Goal: Task Accomplishment & Management: Use online tool/utility

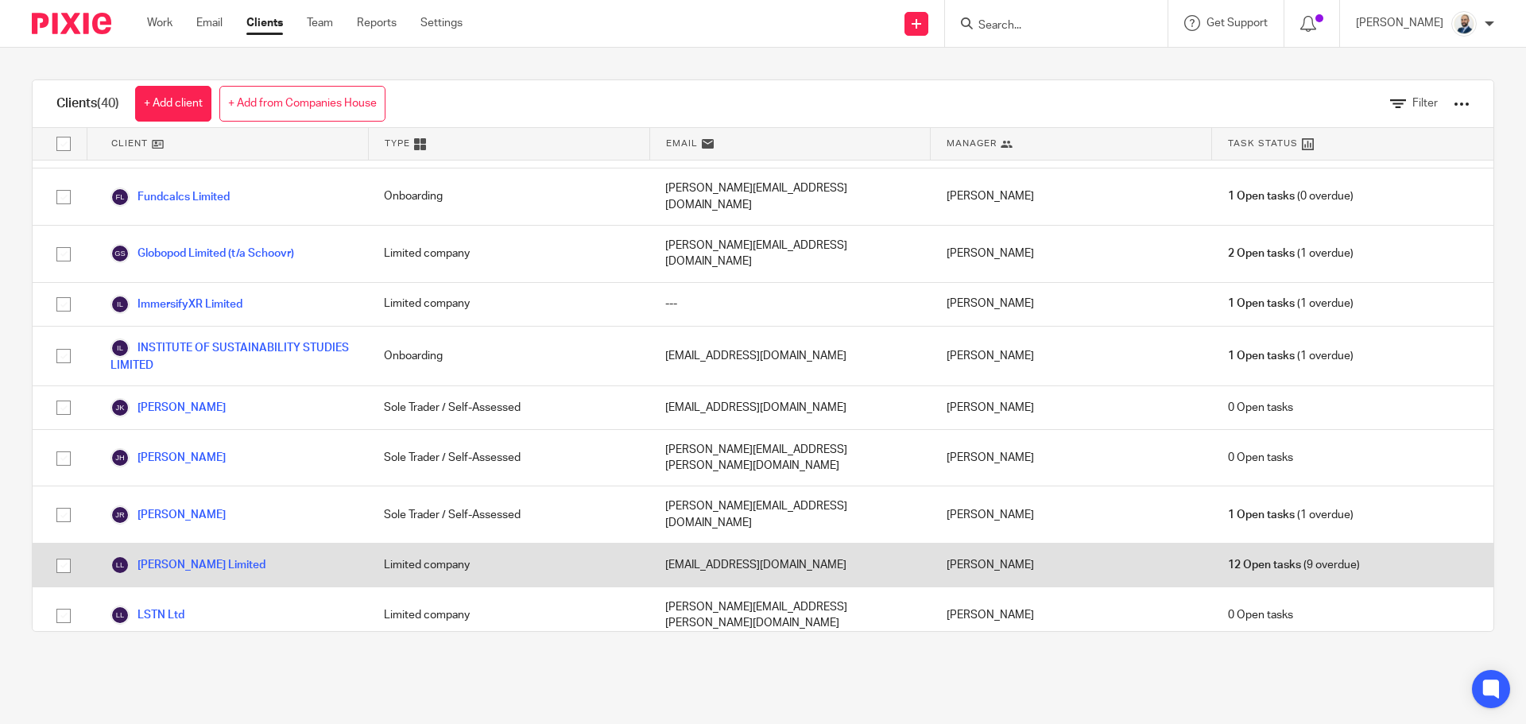
scroll to position [1033, 0]
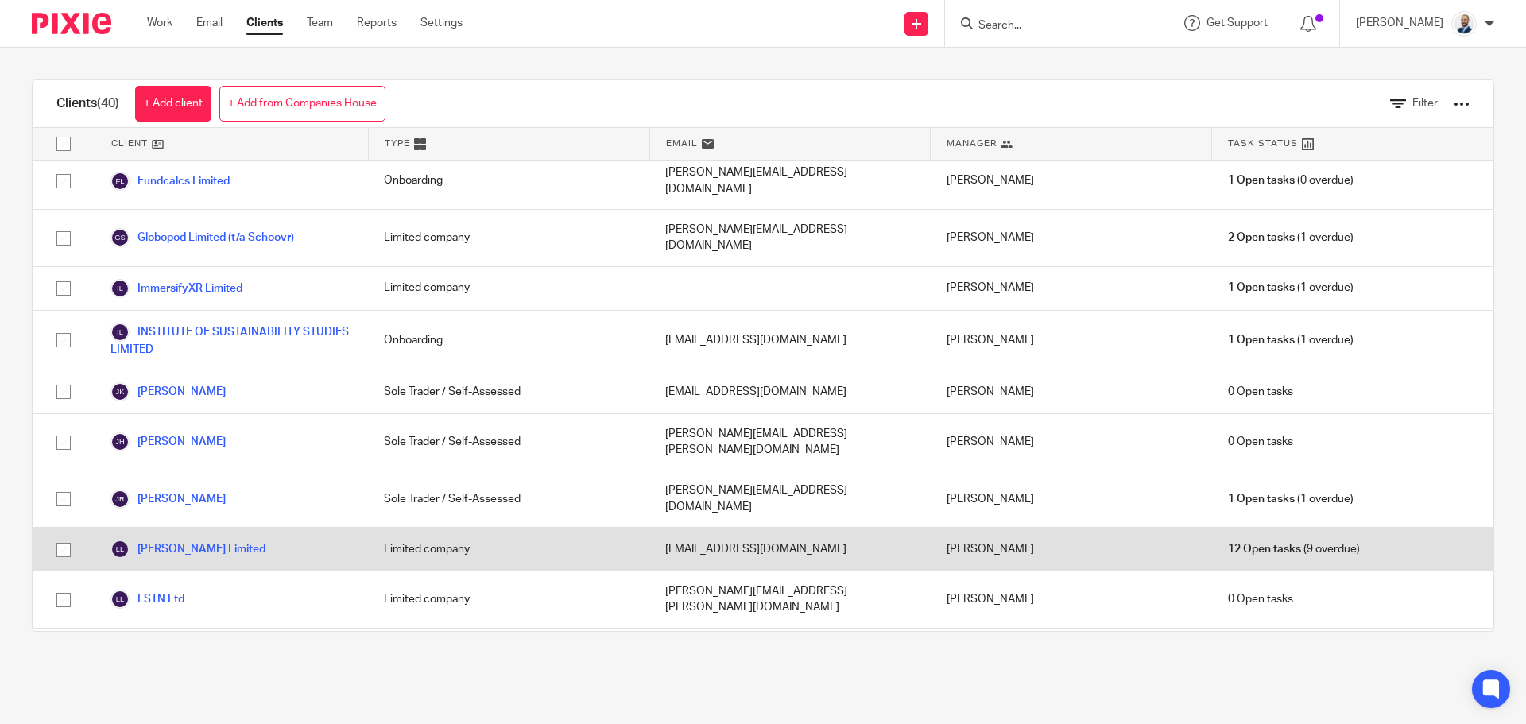
click at [222, 528] on div "[PERSON_NAME] Limited" at bounding box center [227, 549] width 281 height 43
click at [218, 540] on link "[PERSON_NAME] Limited" at bounding box center [187, 549] width 155 height 19
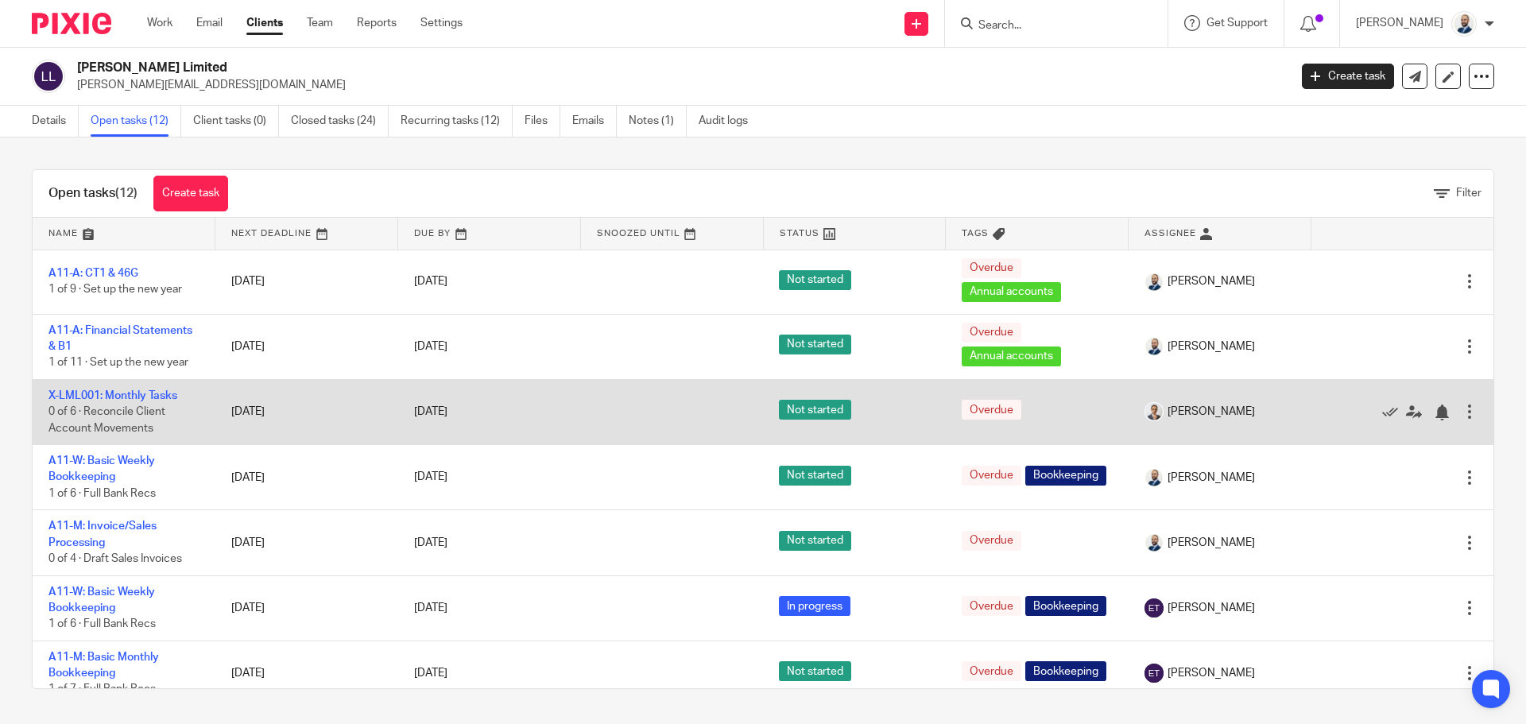
drag, startPoint x: 1440, startPoint y: 411, endPoint x: 1432, endPoint y: 420, distance: 12.4
click at [1461, 412] on div at bounding box center [1469, 412] width 16 height 16
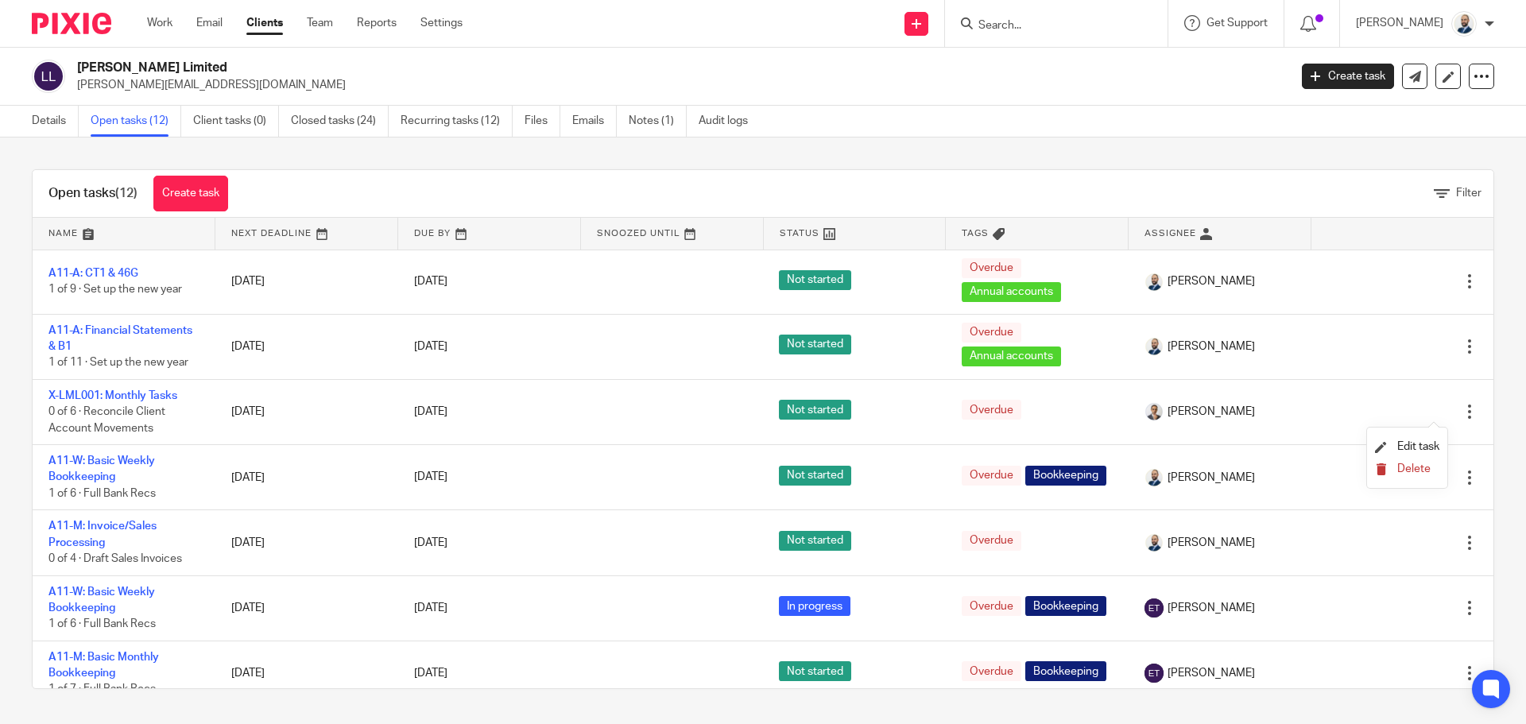
click at [1422, 464] on span "Delete" at bounding box center [1413, 468] width 33 height 11
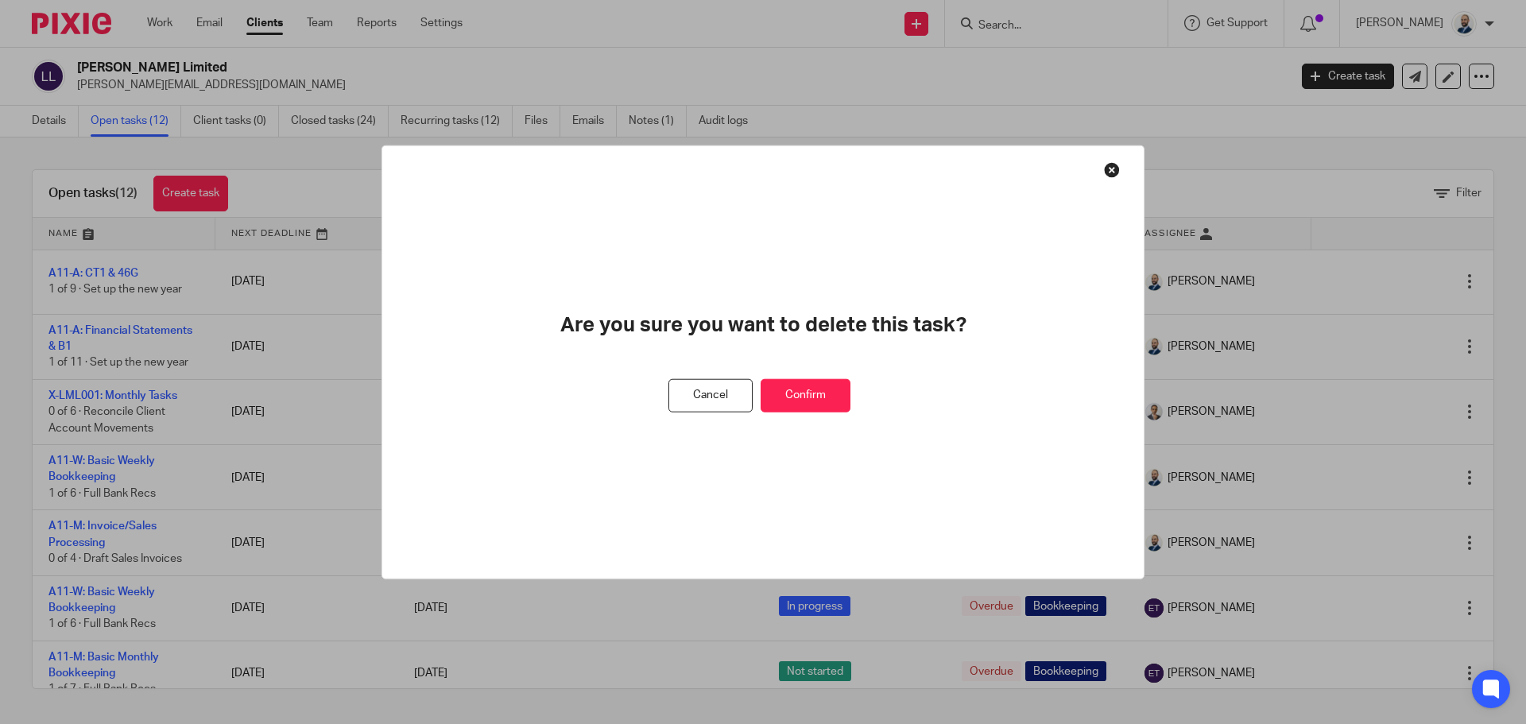
drag, startPoint x: 831, startPoint y: 398, endPoint x: 771, endPoint y: 410, distance: 61.6
click at [829, 398] on button "Confirm" at bounding box center [806, 395] width 90 height 34
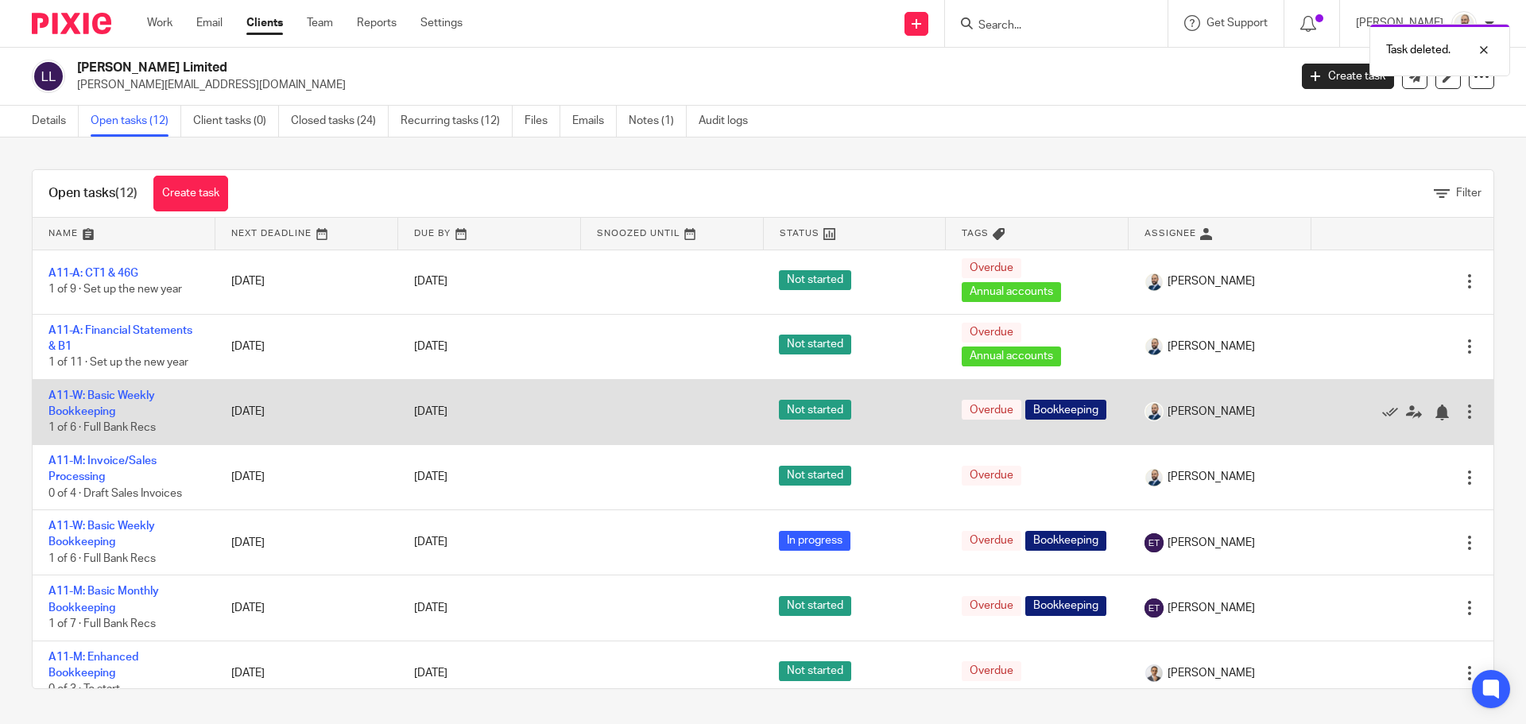
click at [1461, 412] on div at bounding box center [1469, 412] width 16 height 16
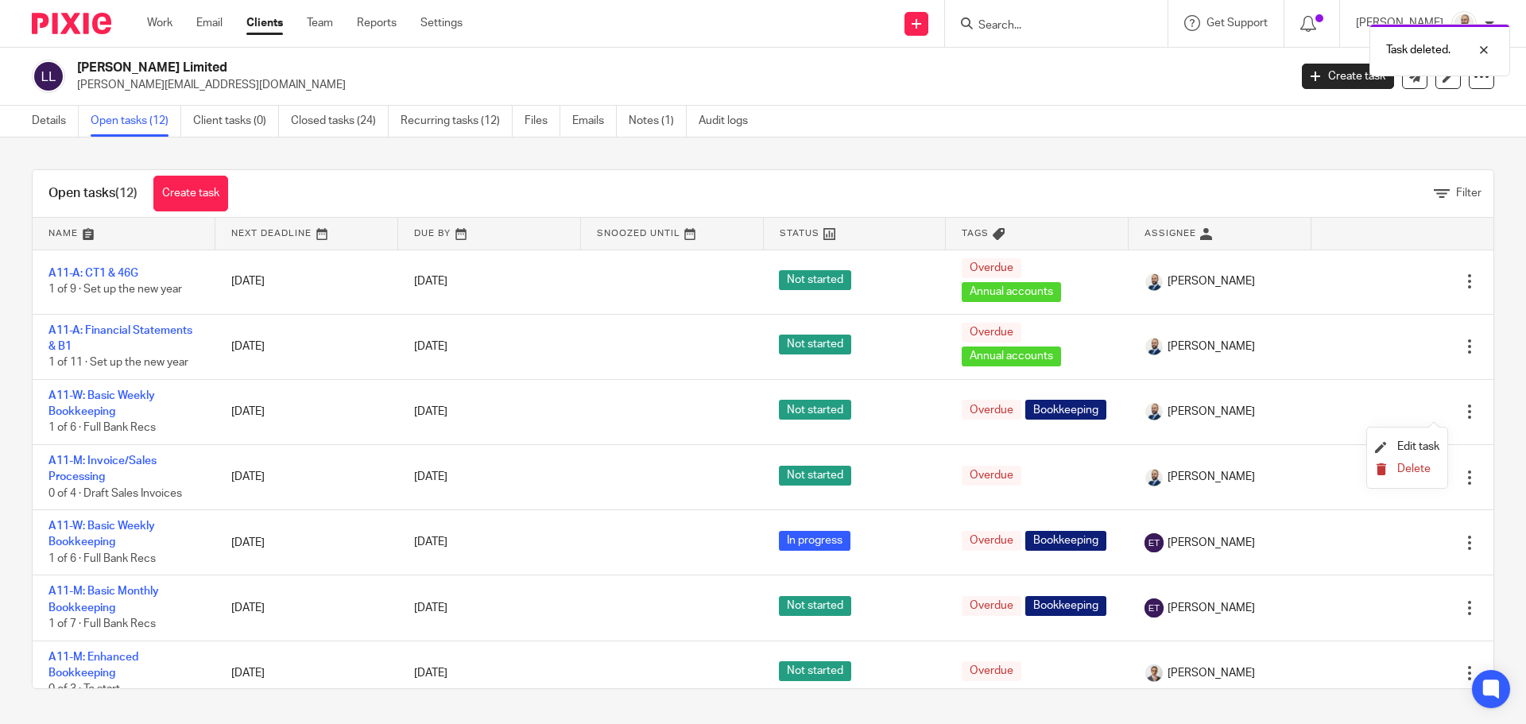
click at [1393, 473] on button "Delete" at bounding box center [1407, 469] width 64 height 13
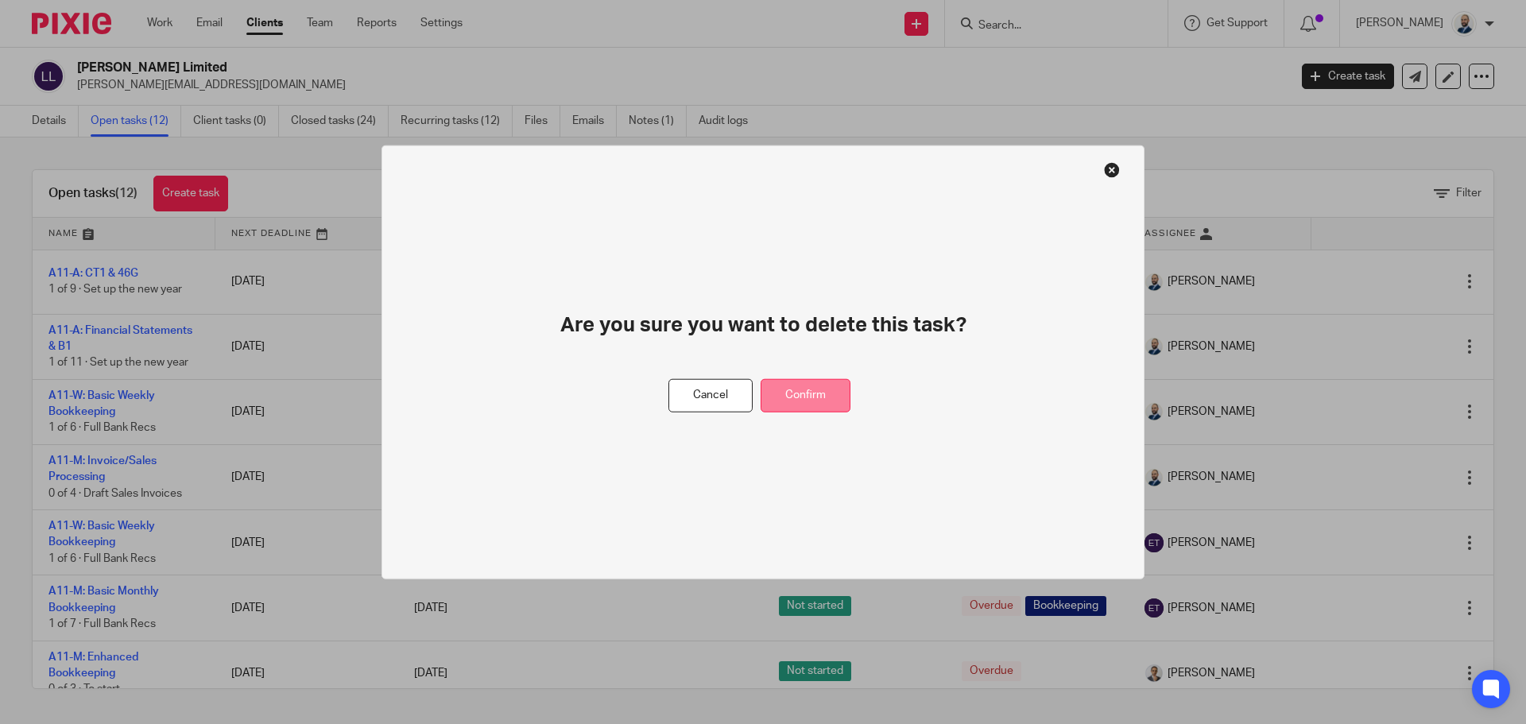
click at [807, 384] on button "Confirm" at bounding box center [806, 395] width 90 height 34
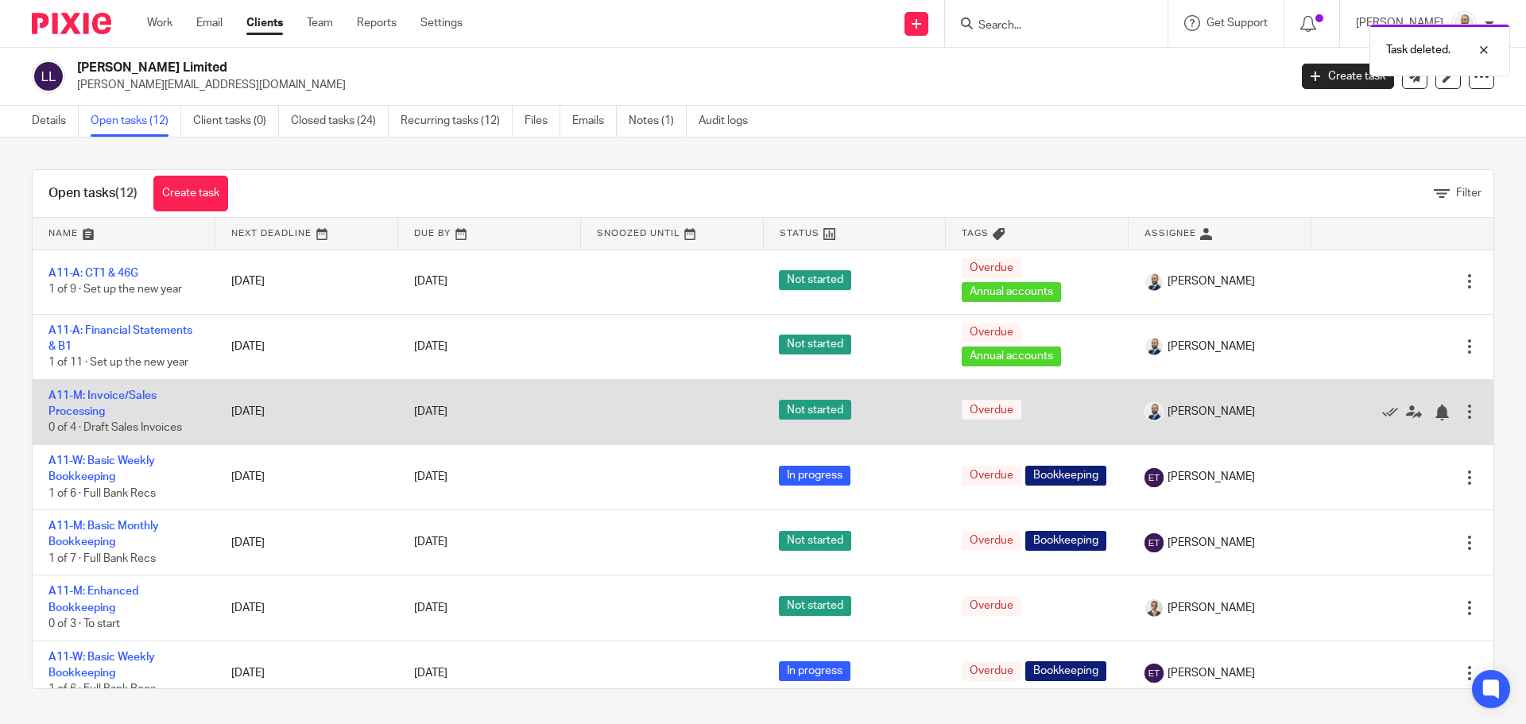
click at [1461, 408] on div at bounding box center [1469, 412] width 16 height 16
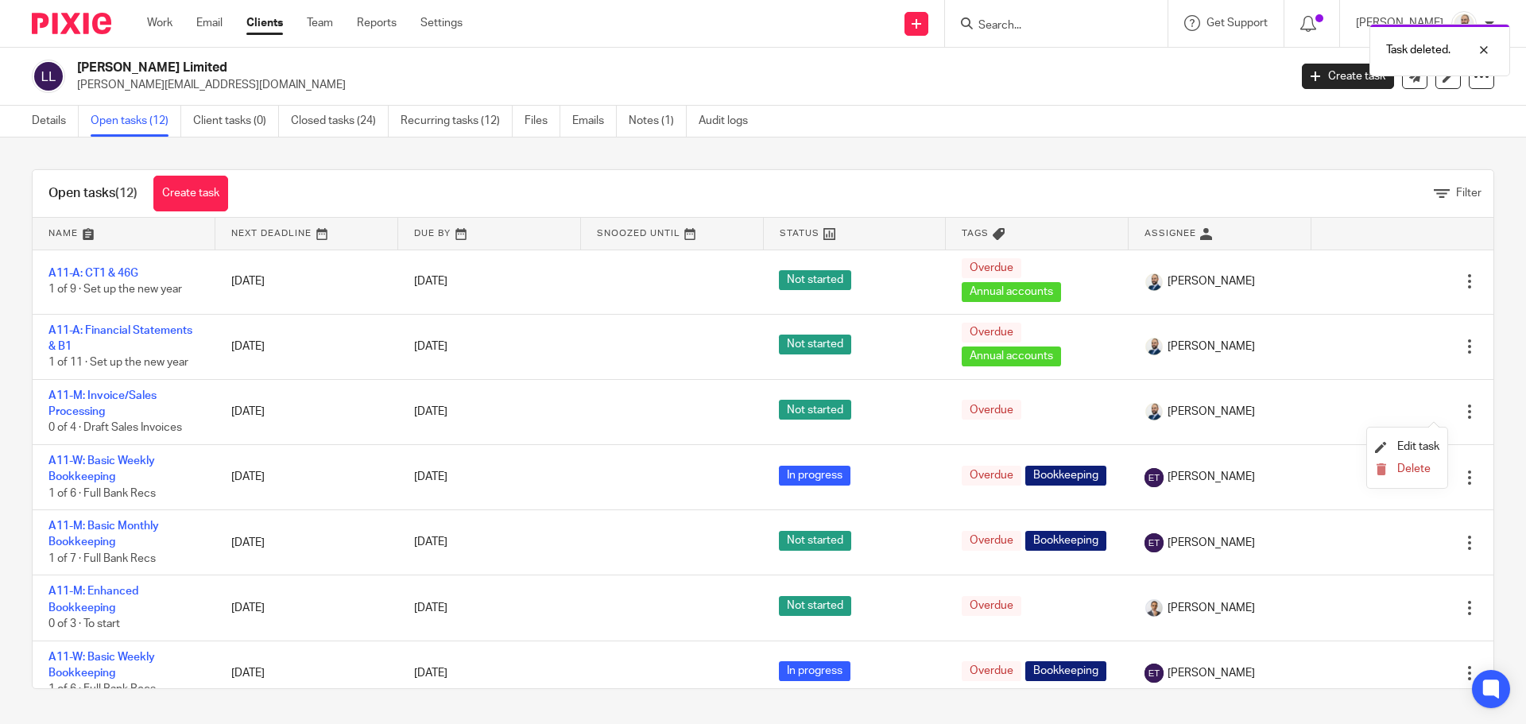
click at [1401, 478] on li "Delete" at bounding box center [1407, 469] width 64 height 21
click at [1418, 468] on span "Delete" at bounding box center [1413, 468] width 33 height 11
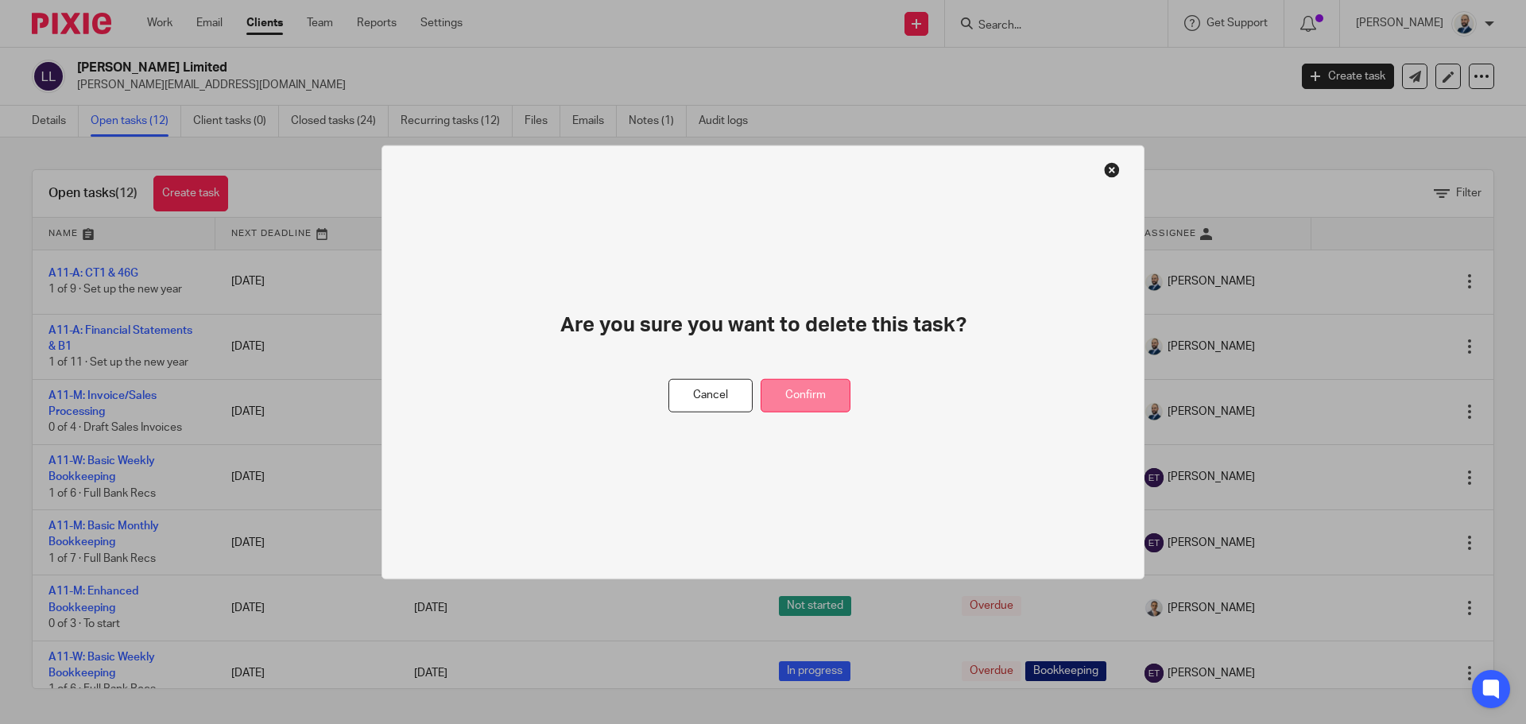
click at [828, 395] on button "Confirm" at bounding box center [806, 395] width 90 height 34
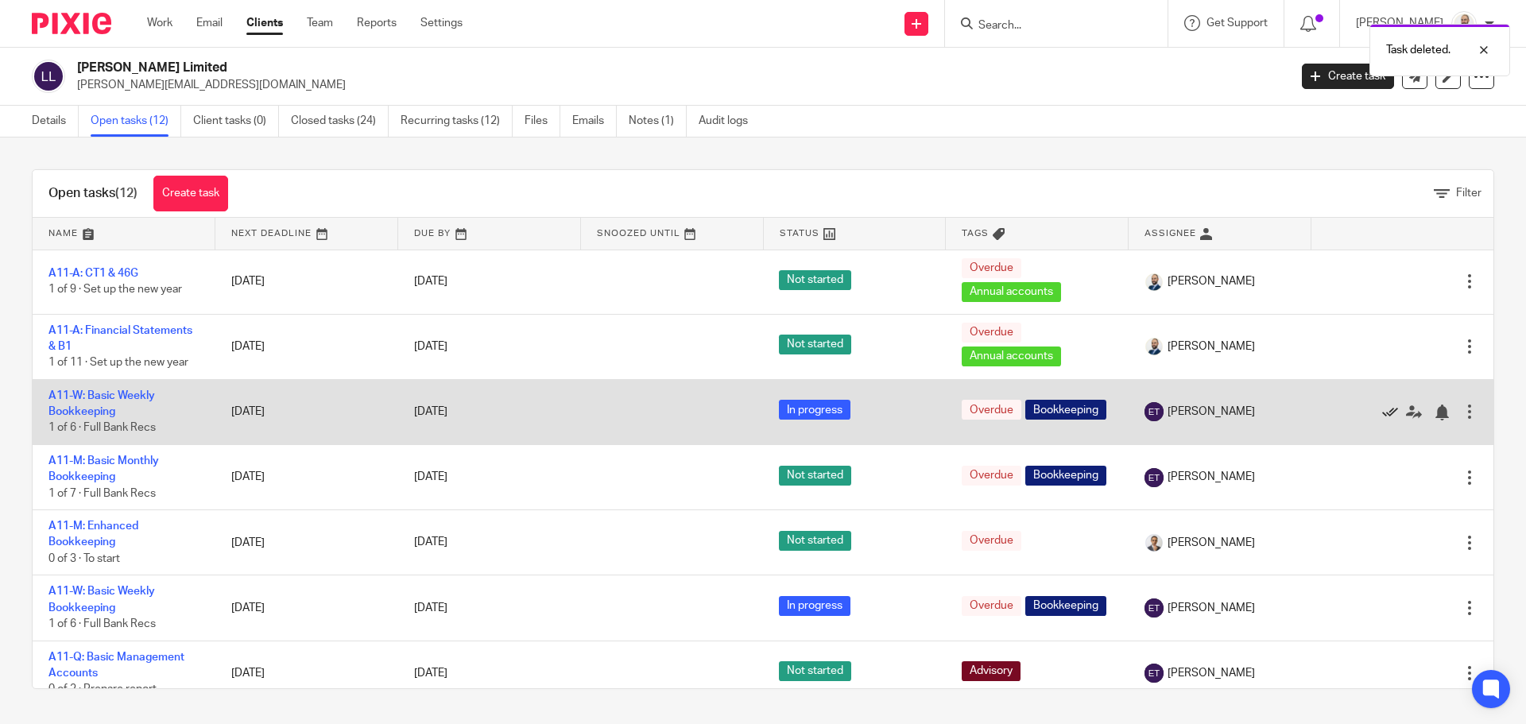
click at [1382, 413] on icon at bounding box center [1390, 412] width 16 height 16
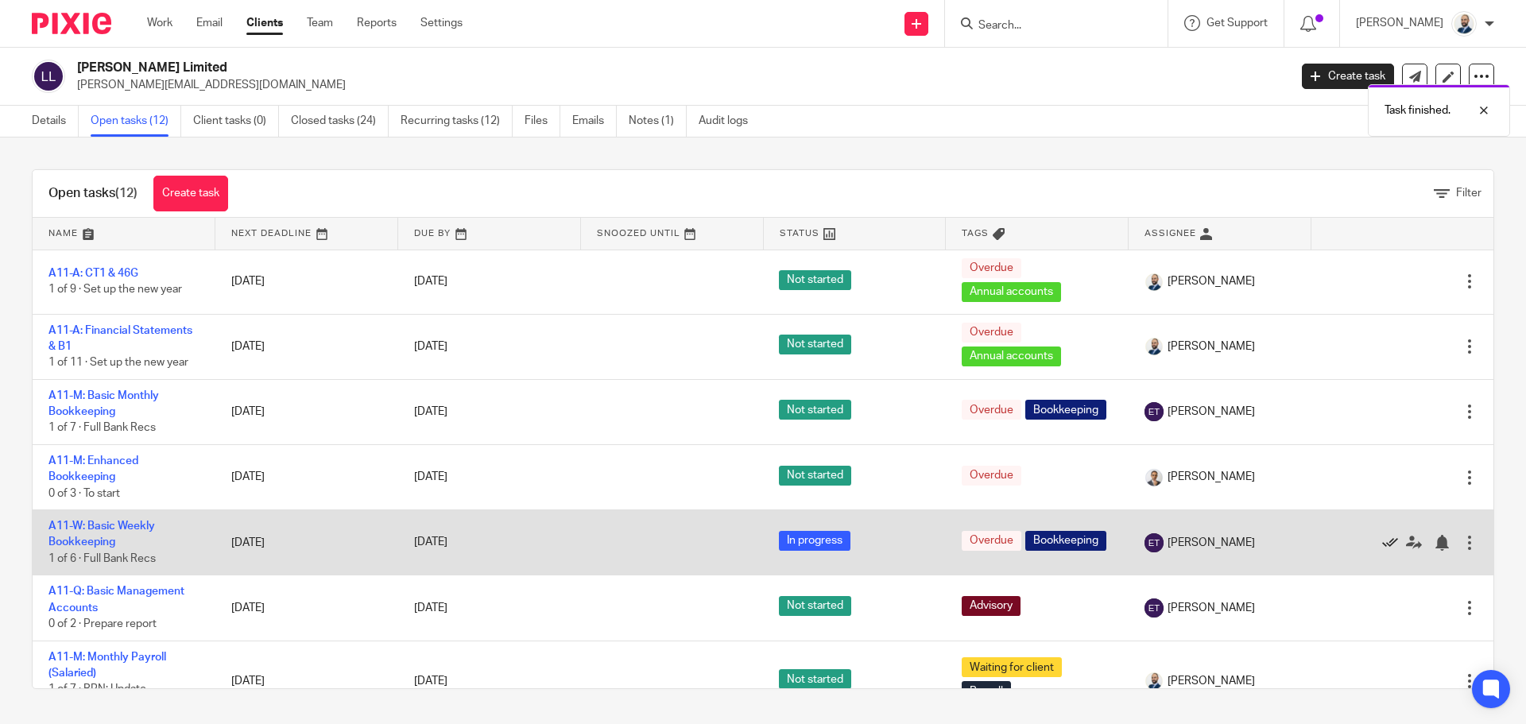
click at [1347, 537] on div at bounding box center [1393, 543] width 135 height 16
drag, startPoint x: 1353, startPoint y: 540, endPoint x: 1356, endPoint y: 509, distance: 30.3
click at [1382, 538] on icon at bounding box center [1390, 543] width 16 height 16
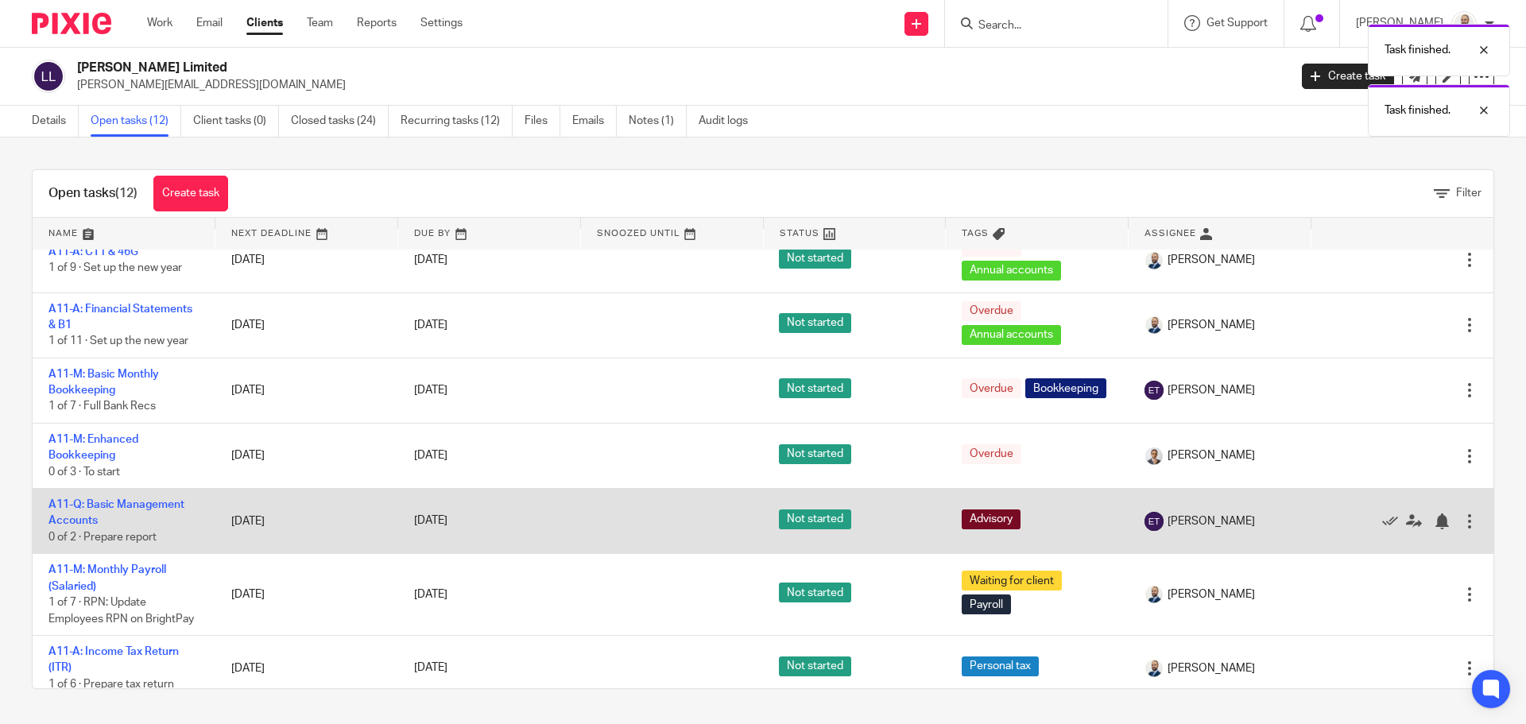
scroll to position [33, 0]
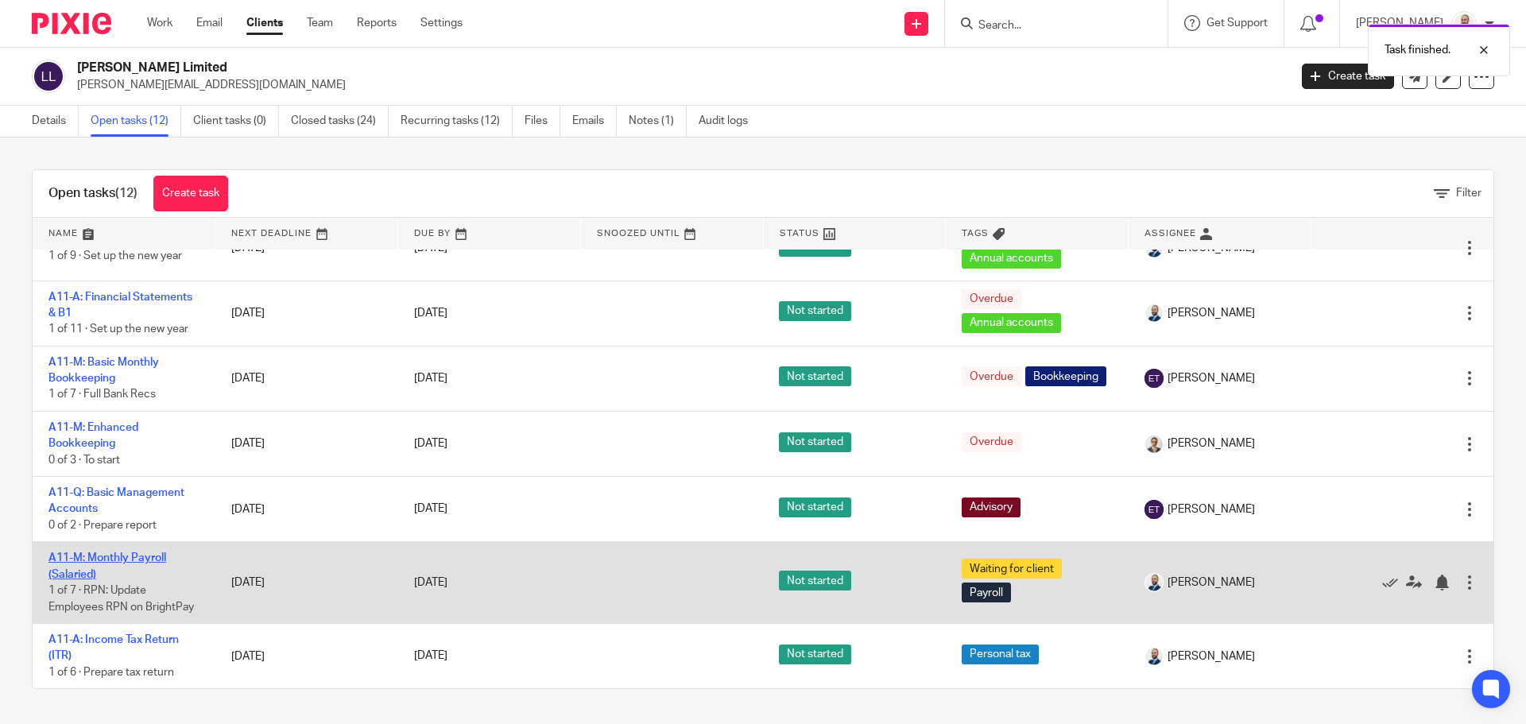
click at [134, 560] on link "A11-M: Monthly Payroll (Salaried)" at bounding box center [107, 565] width 118 height 27
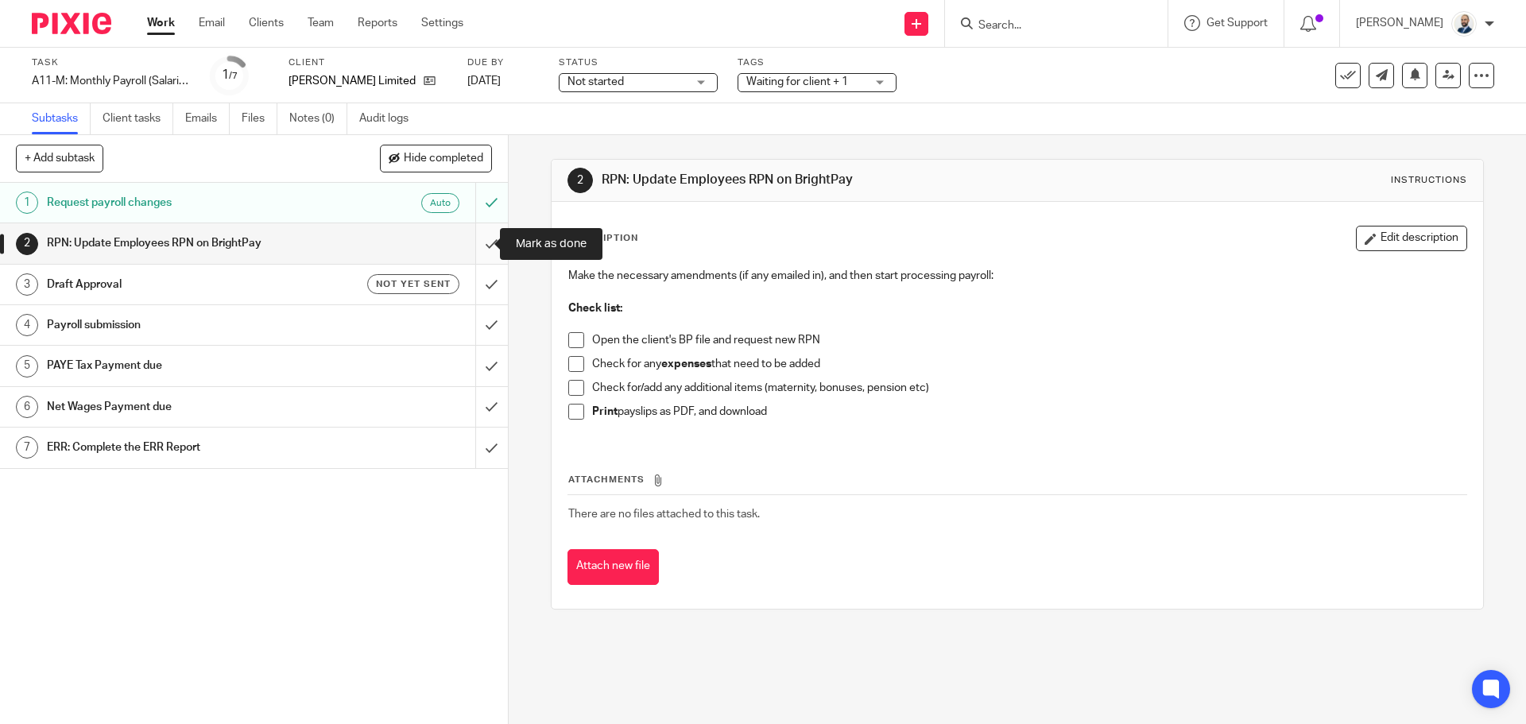
click at [475, 249] on input "submit" at bounding box center [254, 243] width 508 height 40
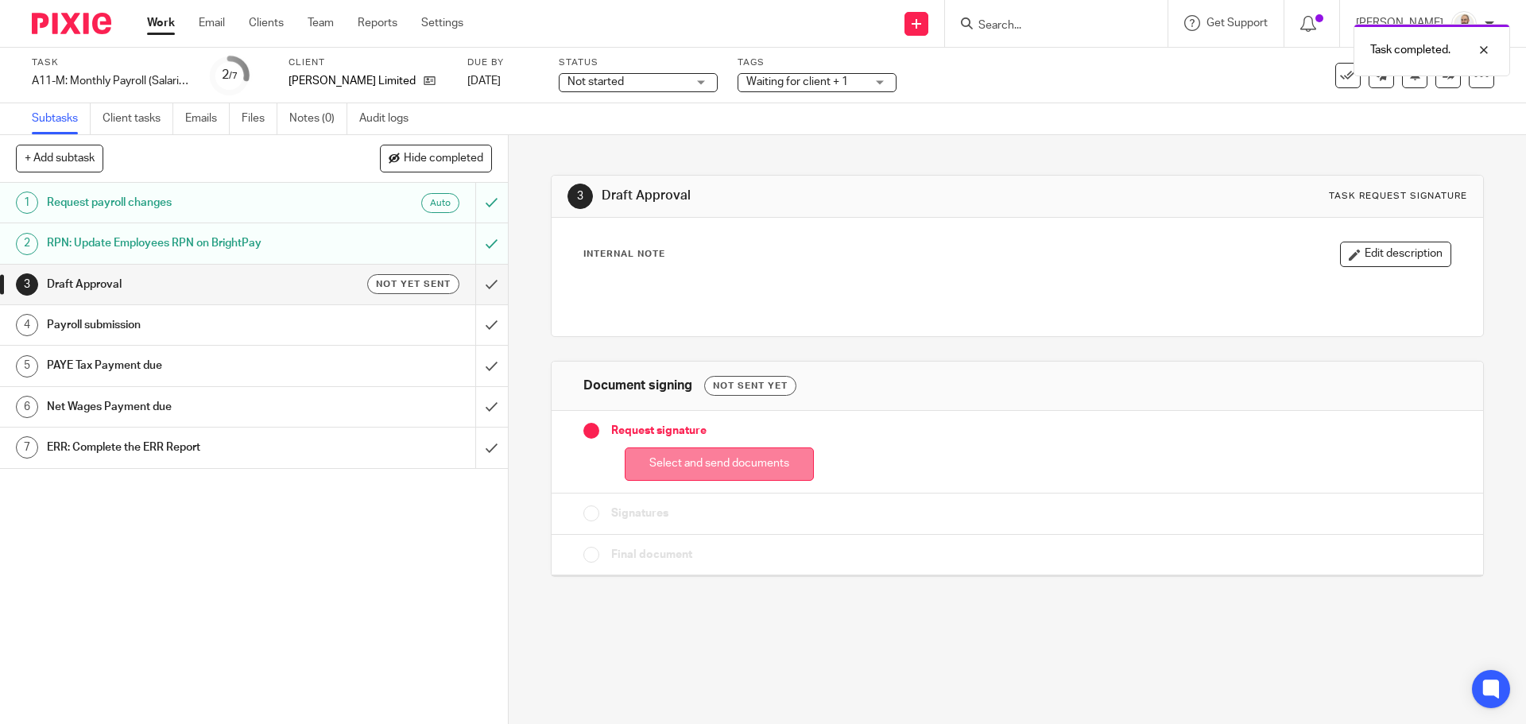
click at [714, 454] on button "Select and send documents" at bounding box center [719, 464] width 189 height 34
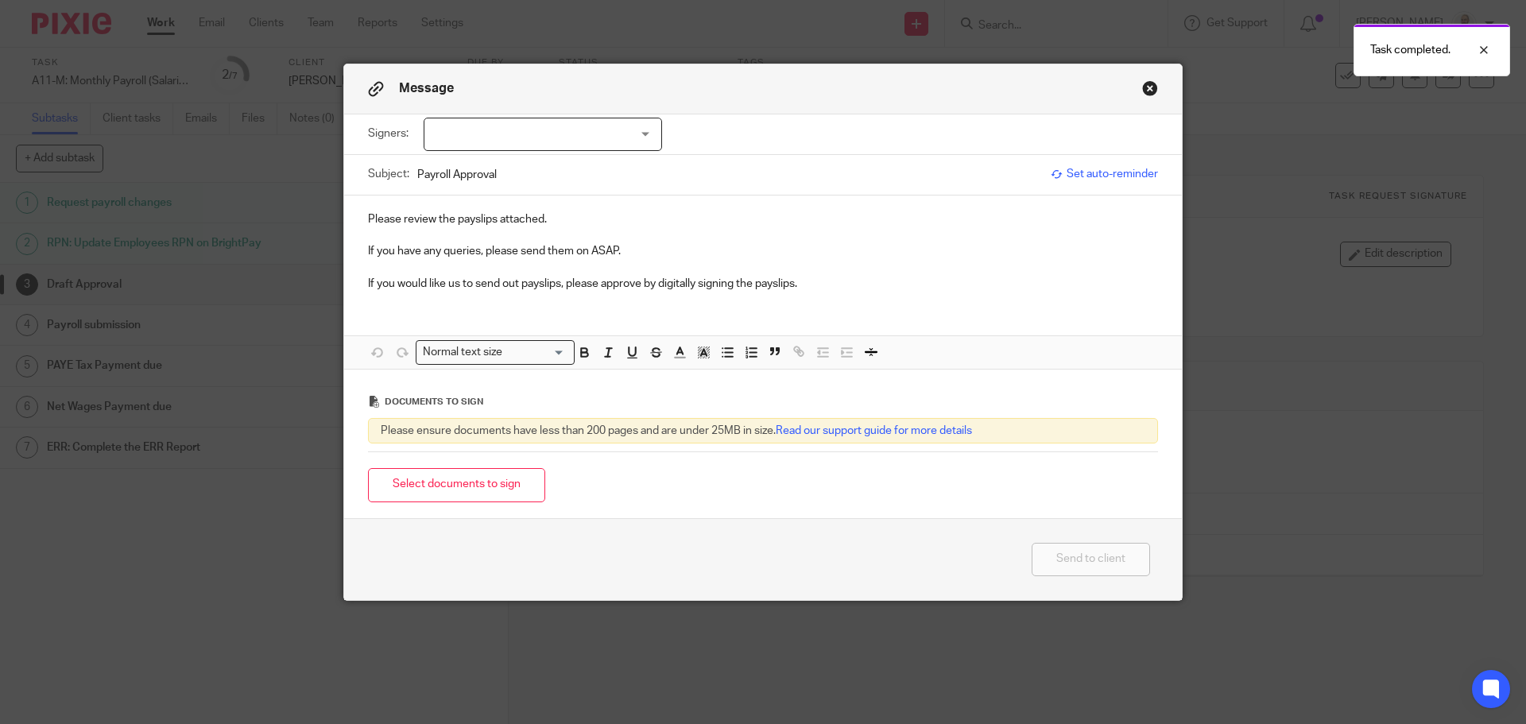
click at [548, 121] on div at bounding box center [543, 134] width 238 height 33
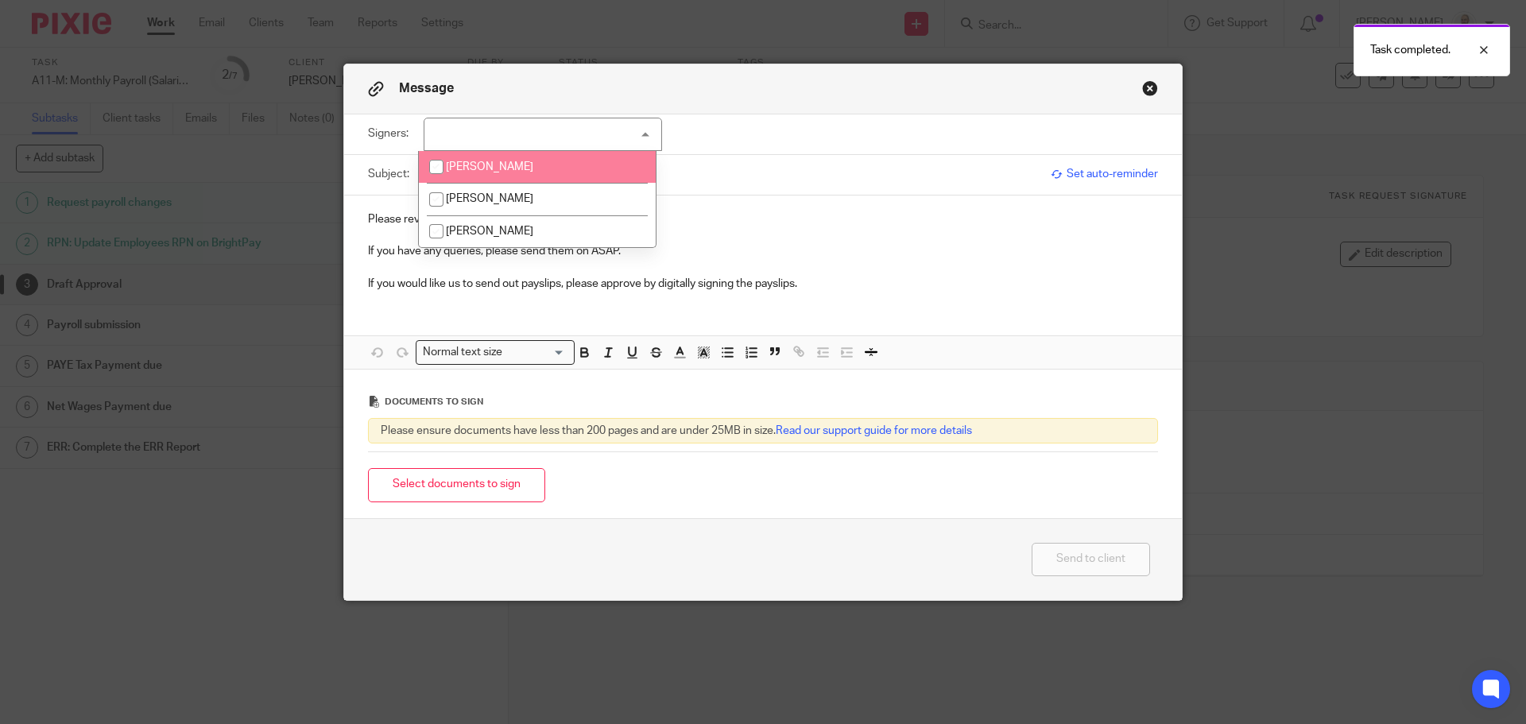
click at [505, 166] on span "[PERSON_NAME]" at bounding box center [489, 166] width 87 height 11
checkbox input "true"
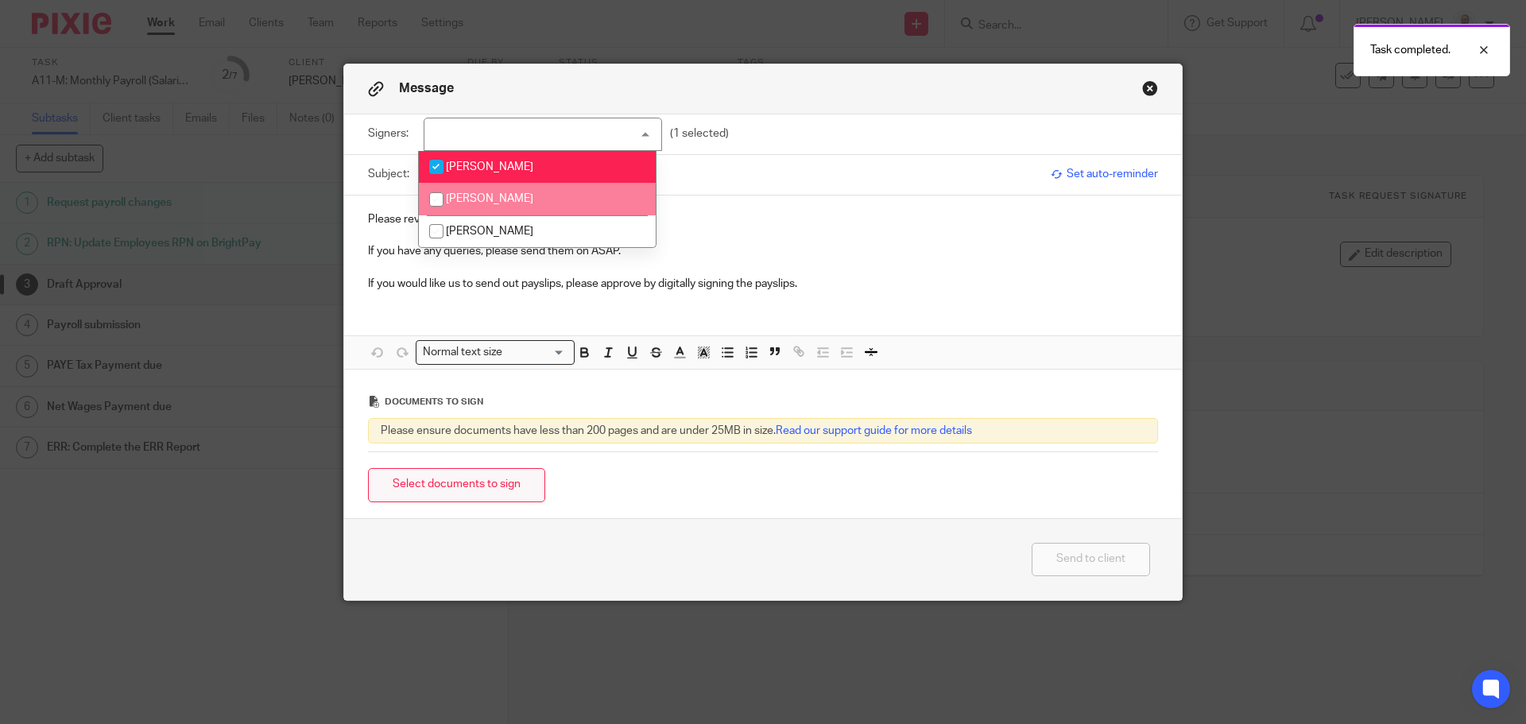
click at [495, 478] on button "Select documents to sign" at bounding box center [456, 485] width 177 height 34
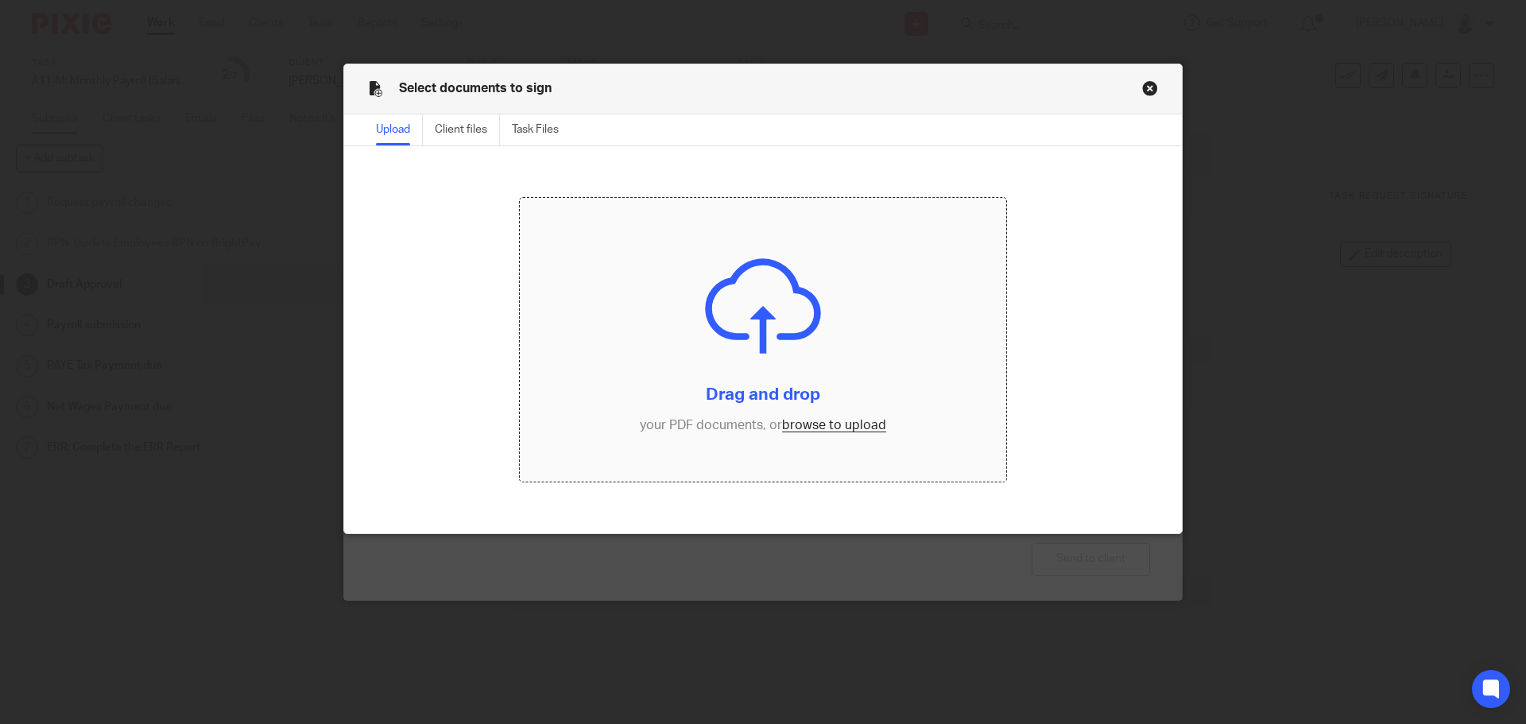
click at [847, 428] on input "file" at bounding box center [763, 340] width 487 height 284
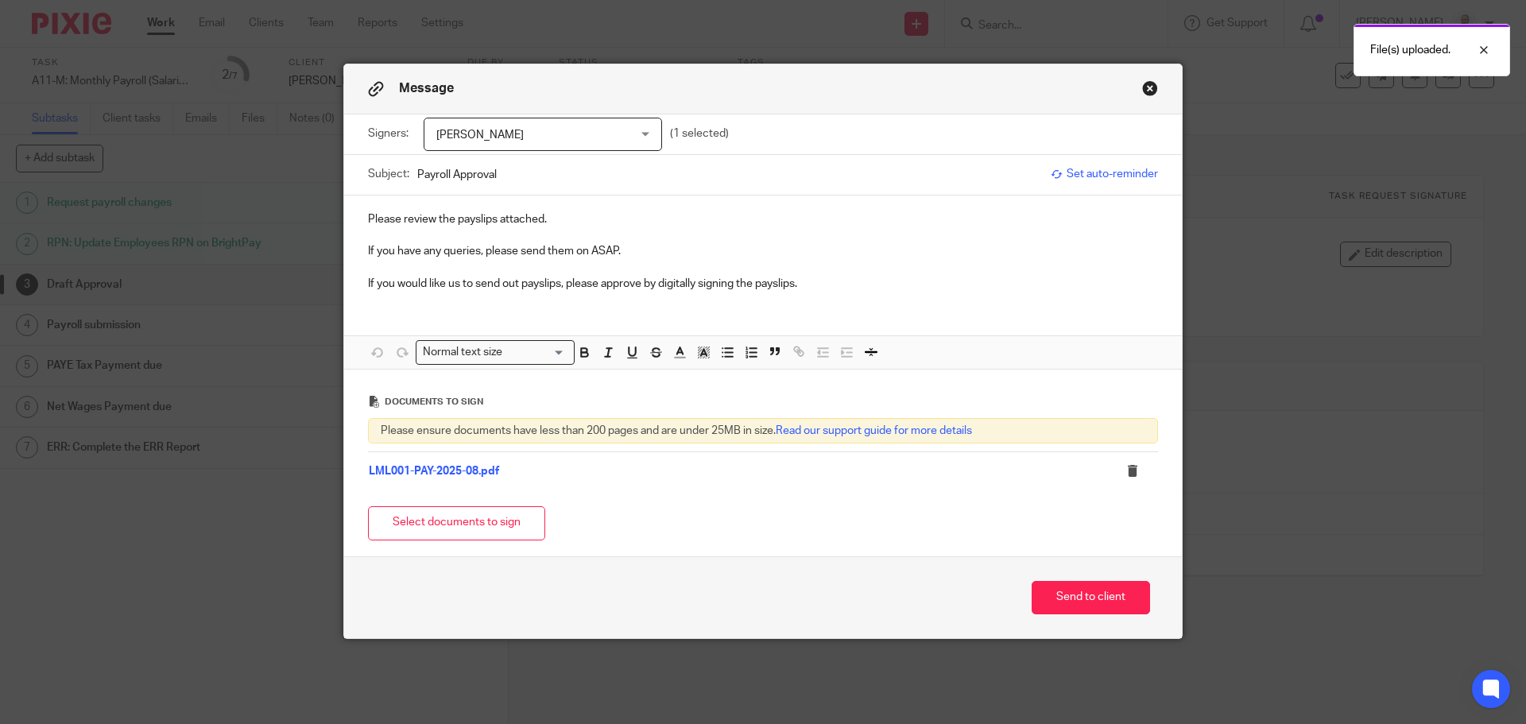
click at [1051, 571] on div "Send to client" at bounding box center [763, 597] width 838 height 83
click at [1051, 586] on button "Send to client" at bounding box center [1090, 598] width 118 height 34
